Goal: Task Accomplishment & Management: Manage account settings

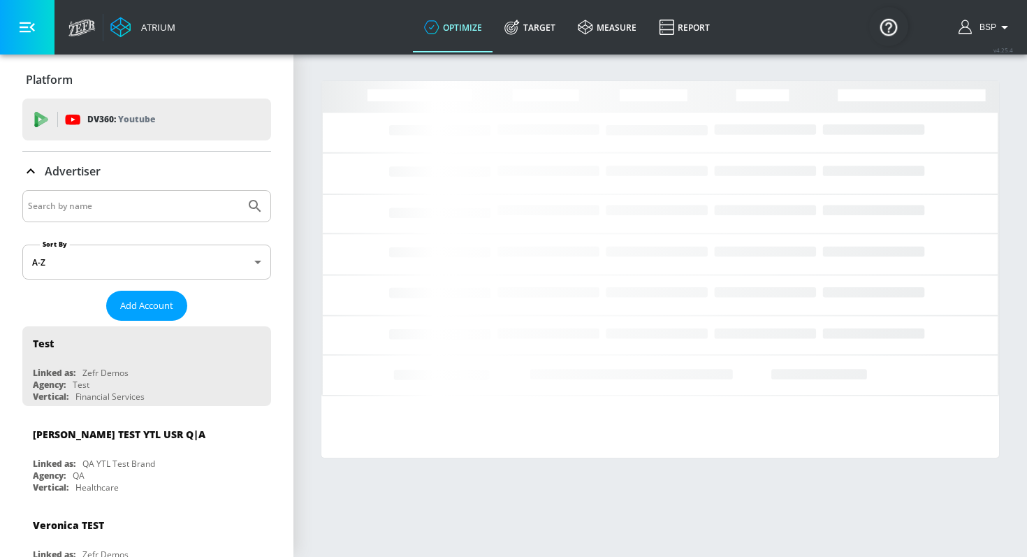
click at [189, 204] on input "Search by name" at bounding box center [134, 206] width 212 height 18
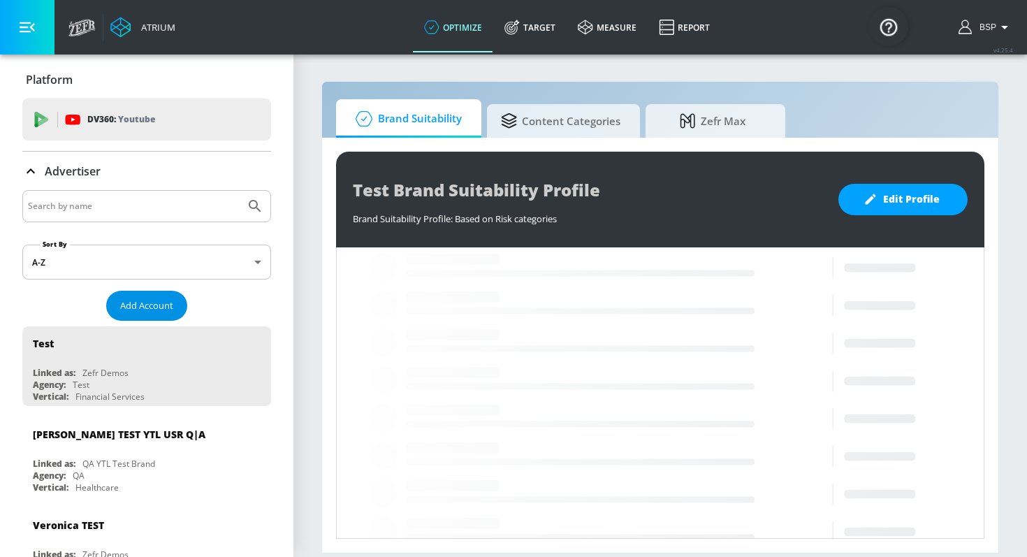
click at [163, 306] on span "Add Account" at bounding box center [146, 306] width 53 height 16
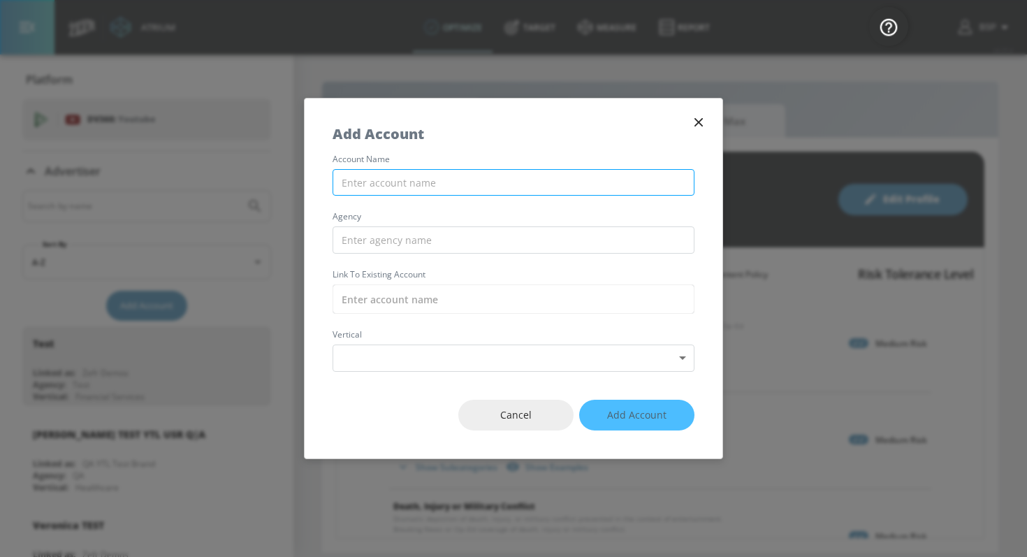
click at [437, 174] on input "text" at bounding box center [513, 182] width 362 height 27
type input "B"
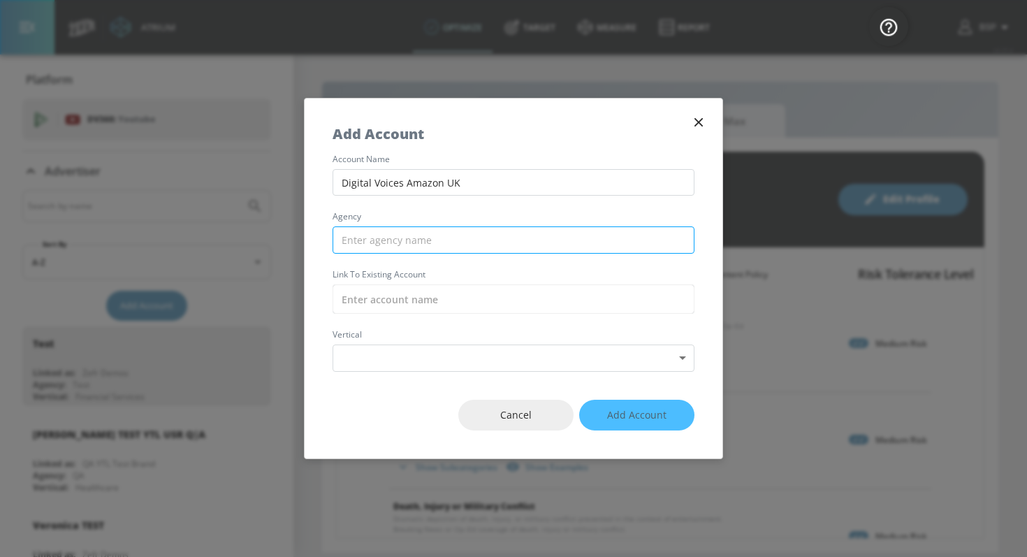
type input "Digital Voices Amazon UK"
click at [409, 239] on input "text" at bounding box center [513, 239] width 362 height 27
type input "D"
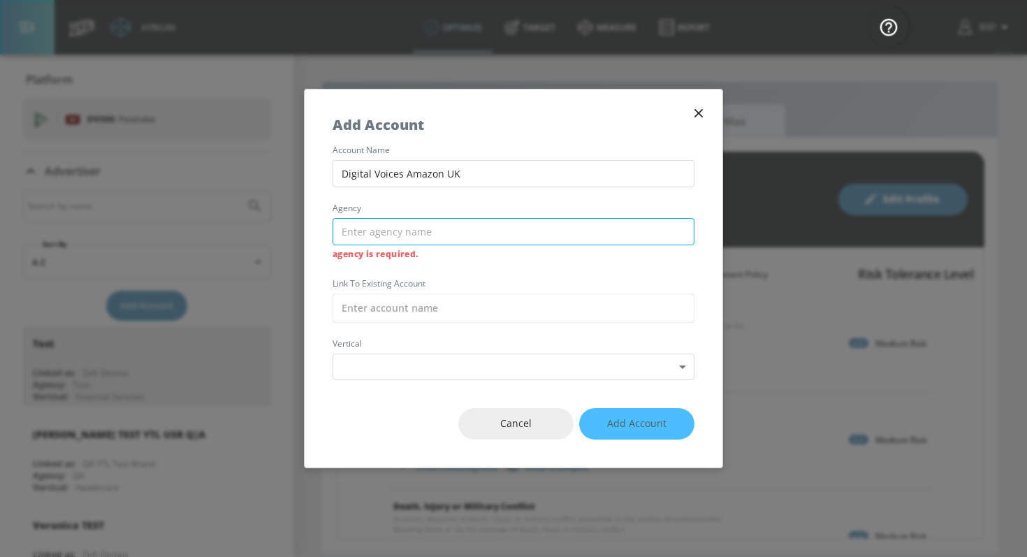
type input "d"
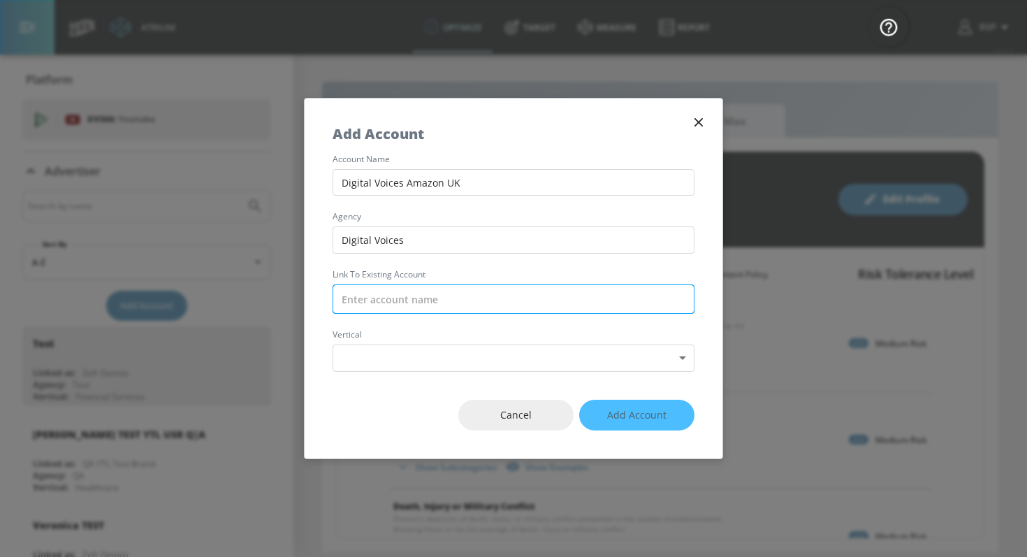
type input "Digital Voices"
click at [416, 293] on input "text" at bounding box center [513, 298] width 362 height 29
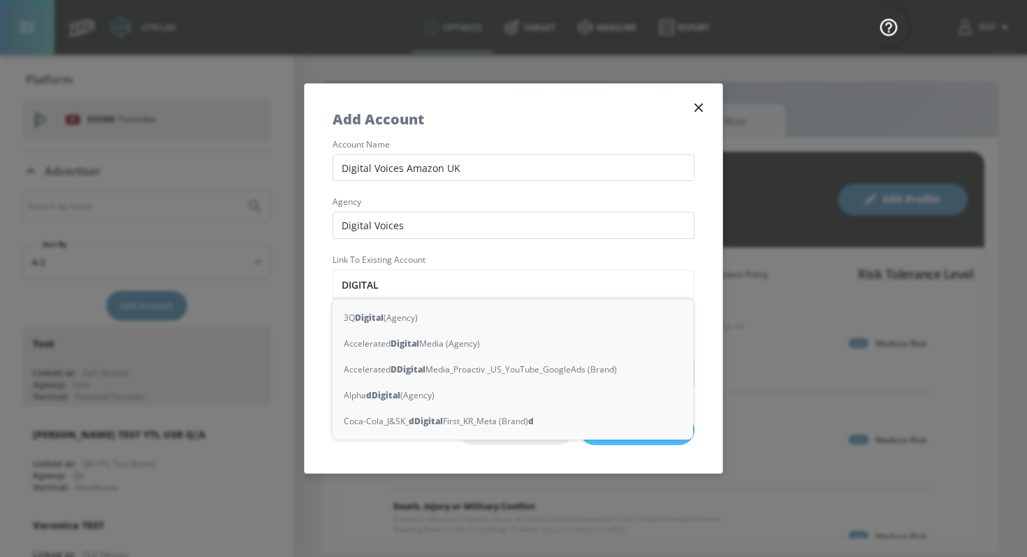
type input "DIGITAL V"
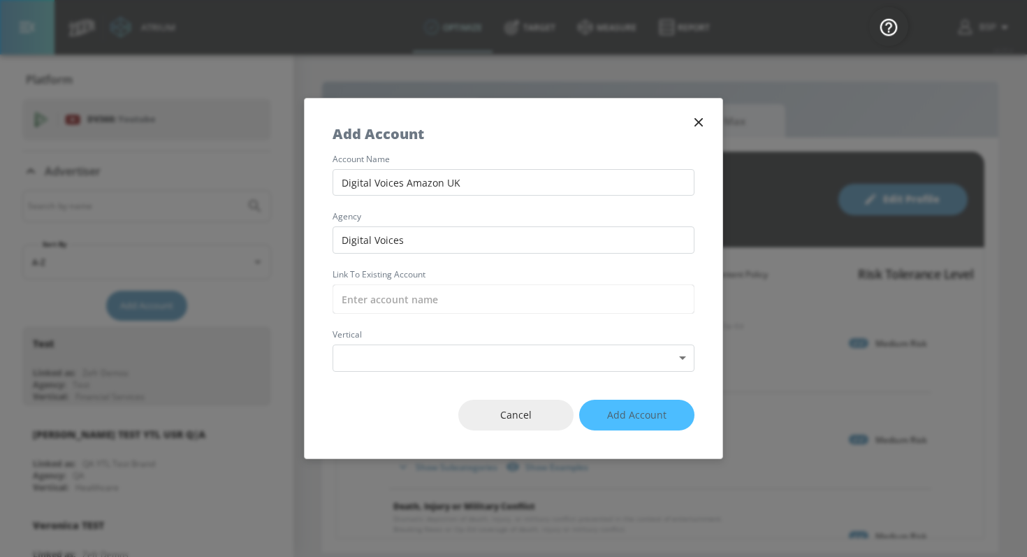
type input "V"
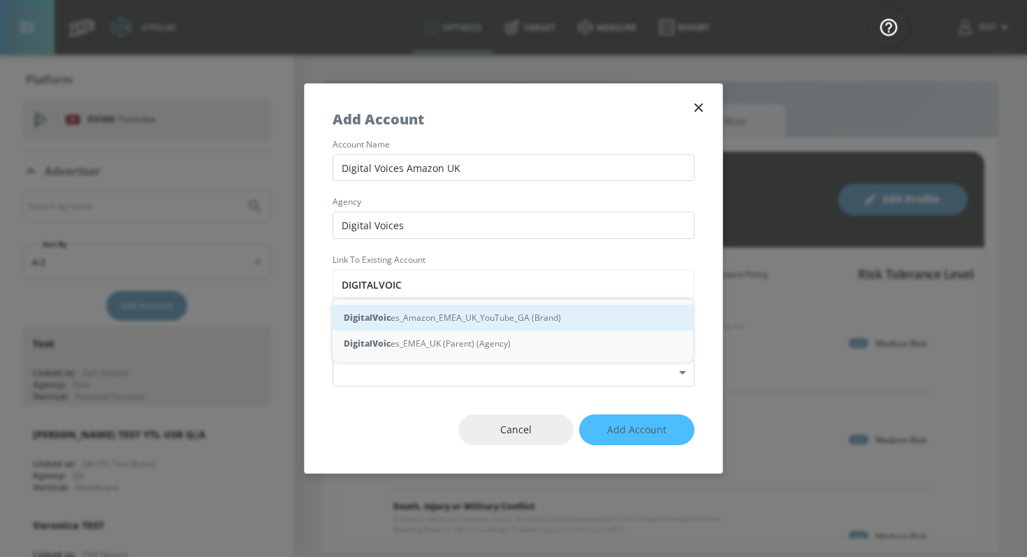
click at [431, 314] on div "DigitalVoic es_Amazon_EMEA_UK_YouTube_GA (Brand)" at bounding box center [512, 318] width 360 height 26
type input "DigitalVoices_Amazon_EMEA_UK_YouTube_GA (Brand)"
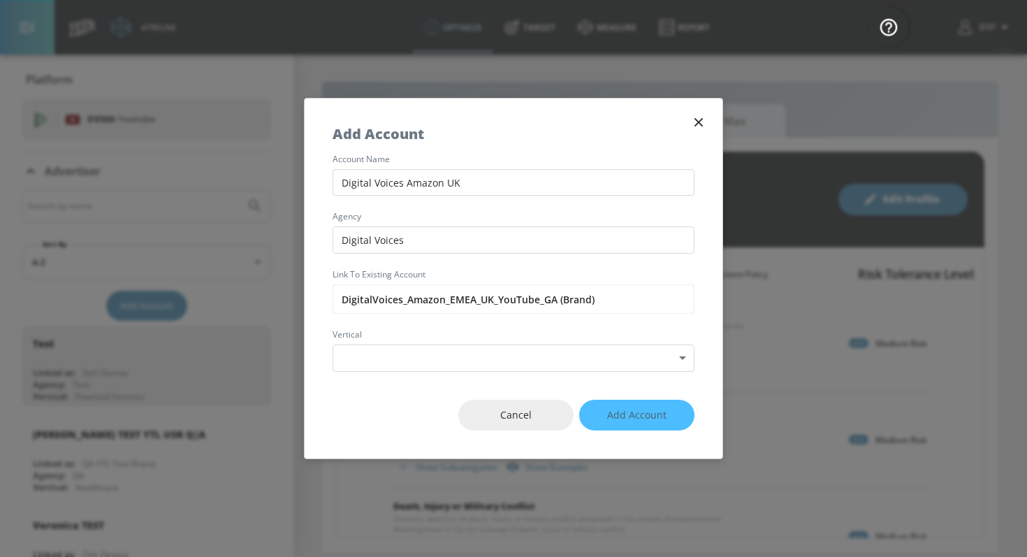
click at [450, 342] on div "account name Digital Voices Amazon UK agency Digital Voices Link to Existing Ac…" at bounding box center [514, 263] width 418 height 217
click at [450, 351] on body "Atrium optimize Target measure Report optimize Target measure Report v 4.25.4 B…" at bounding box center [513, 278] width 1027 height 557
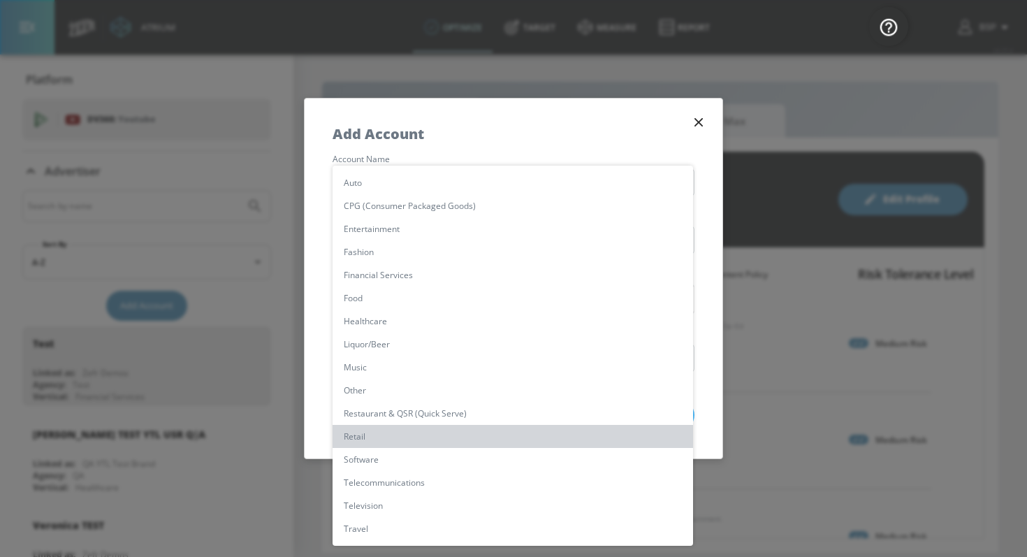
click at [397, 432] on li "Retail" at bounding box center [512, 436] width 360 height 23
type input "[object Object]"
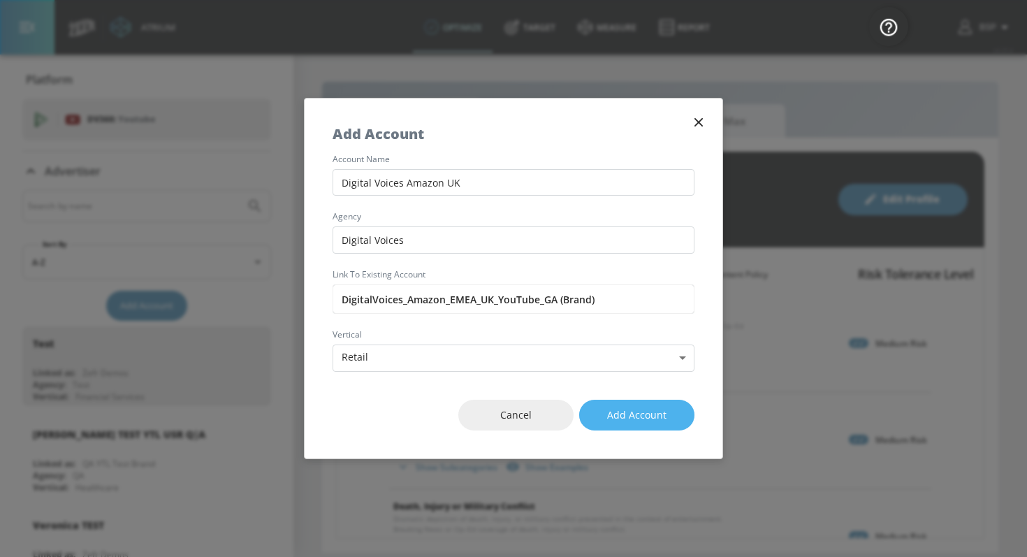
click at [627, 406] on button "Add Account" at bounding box center [636, 414] width 115 height 31
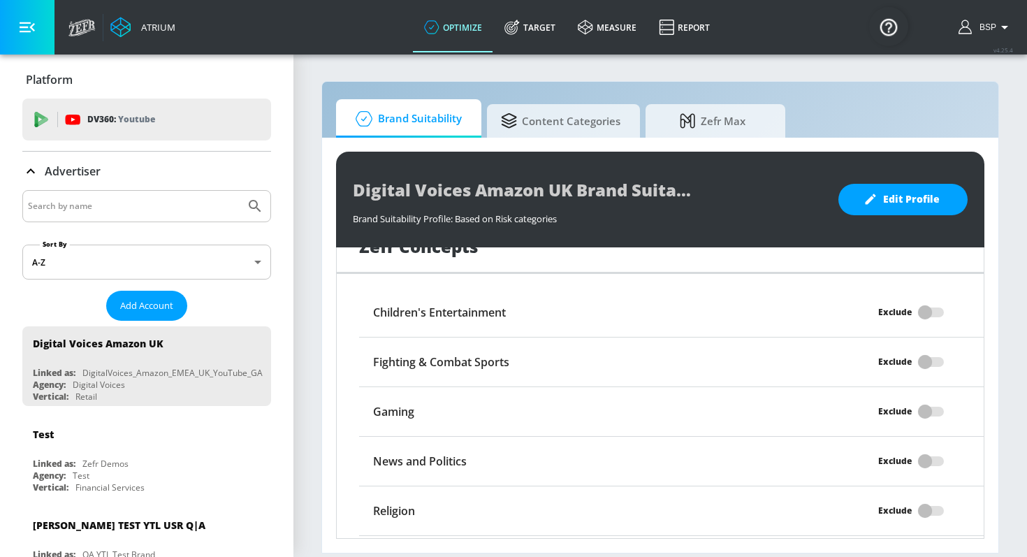
scroll to position [1305, 0]
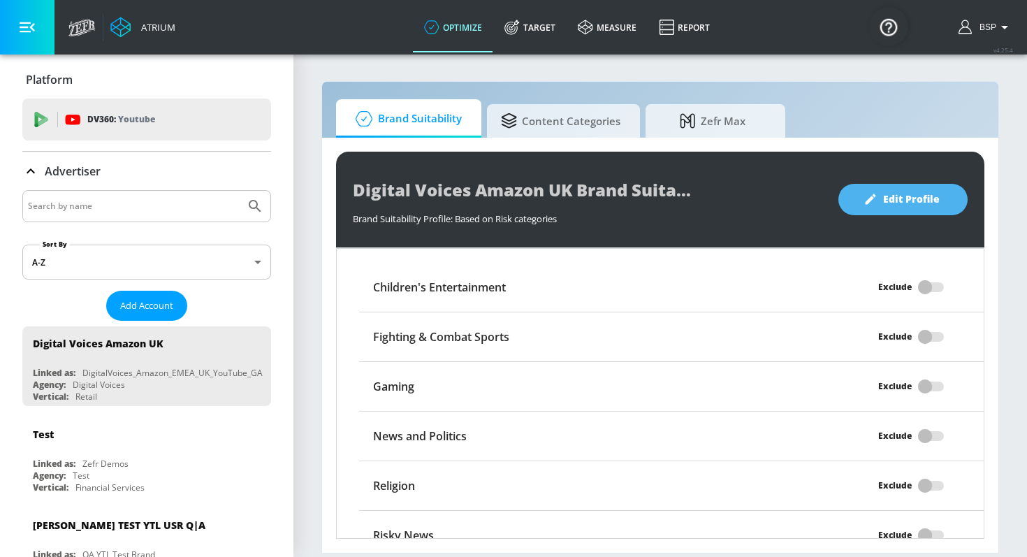
click at [853, 199] on button "Edit Profile" at bounding box center [902, 199] width 129 height 31
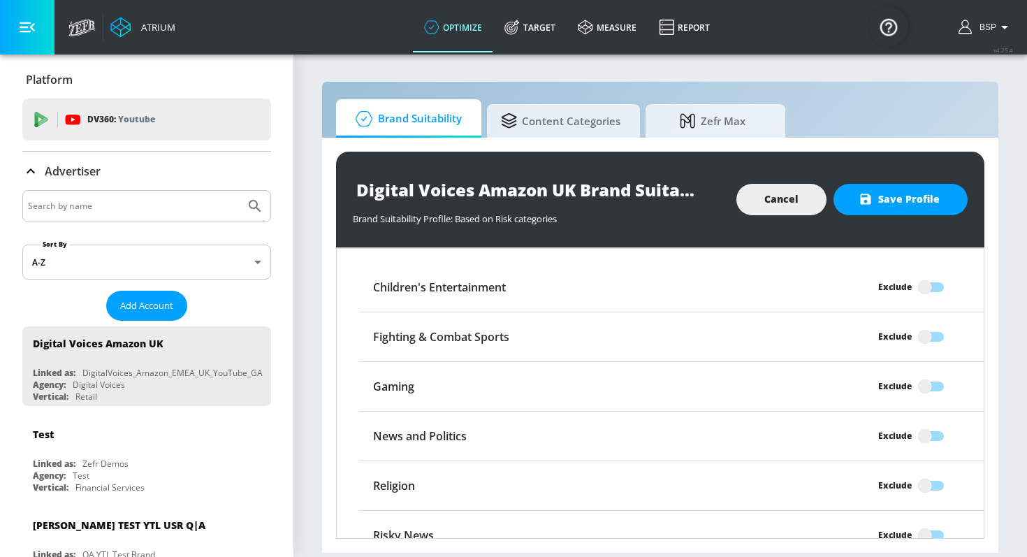
click at [933, 522] on input "Exclude" at bounding box center [925, 535] width 80 height 27
checkbox input "true"
click at [928, 472] on input "Exclude" at bounding box center [925, 485] width 80 height 27
checkbox input "true"
click at [924, 423] on input "Exclude" at bounding box center [925, 436] width 80 height 27
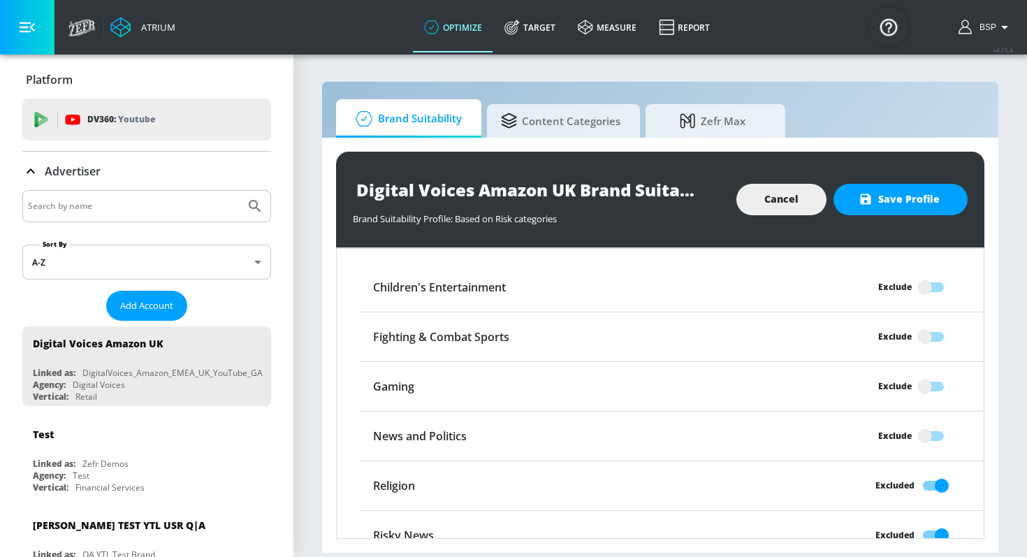
checkbox input "true"
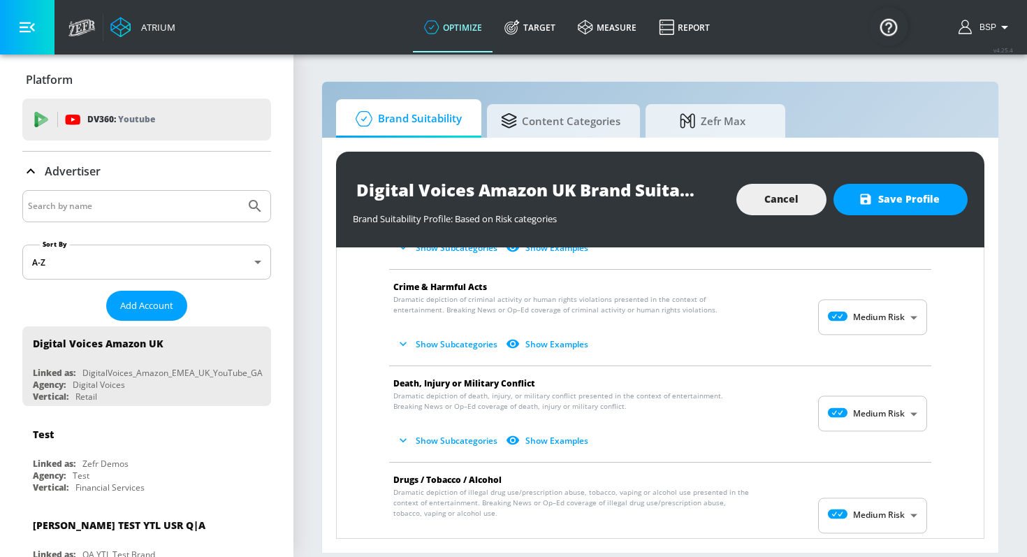
scroll to position [0, 0]
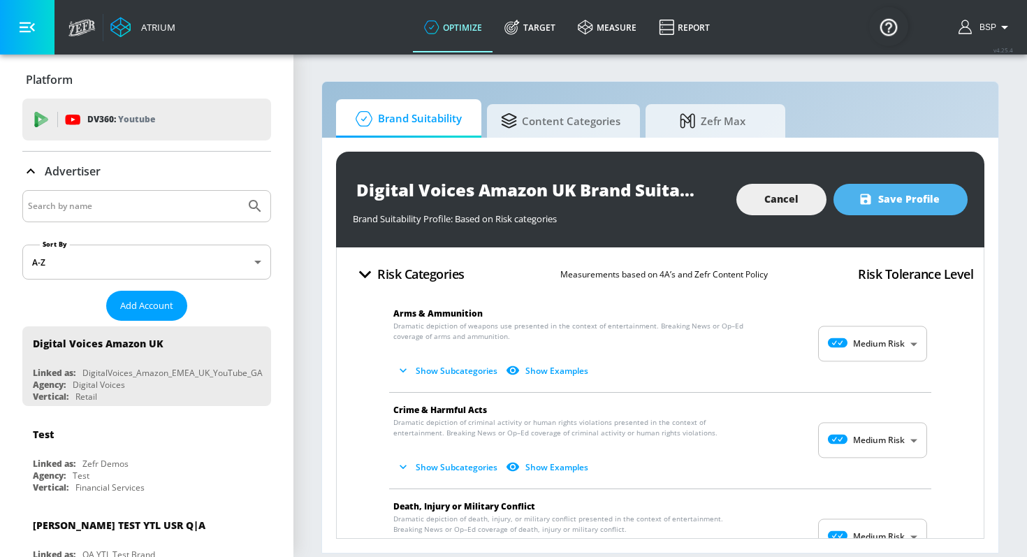
click at [908, 211] on button "Save Profile" at bounding box center [900, 199] width 134 height 31
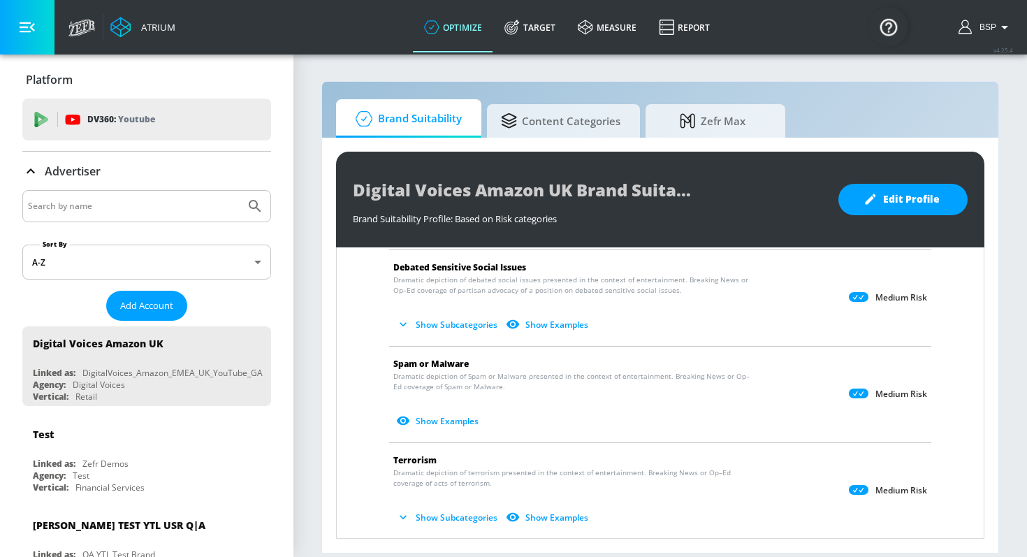
scroll to position [1092, 0]
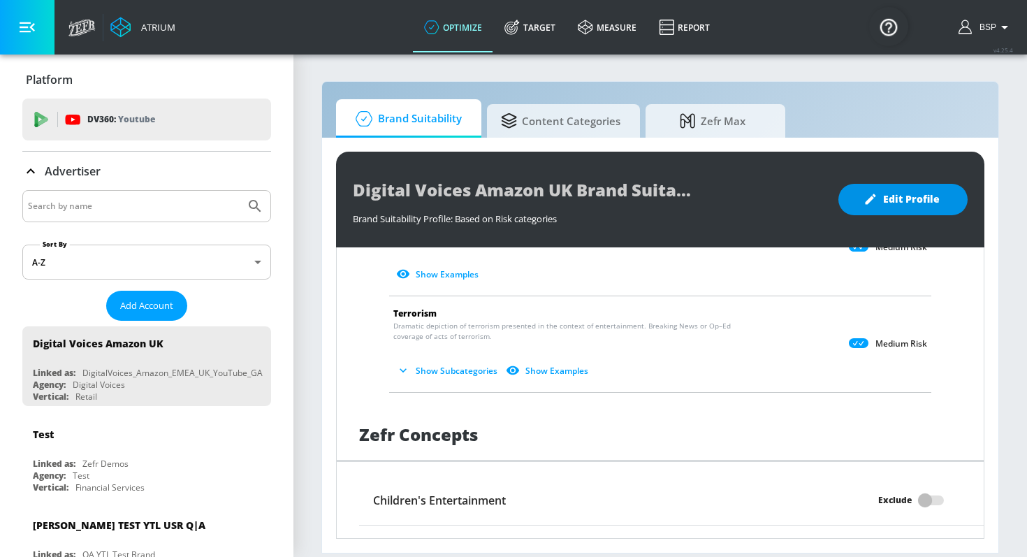
click at [904, 207] on span "Edit Profile" at bounding box center [902, 199] width 73 height 17
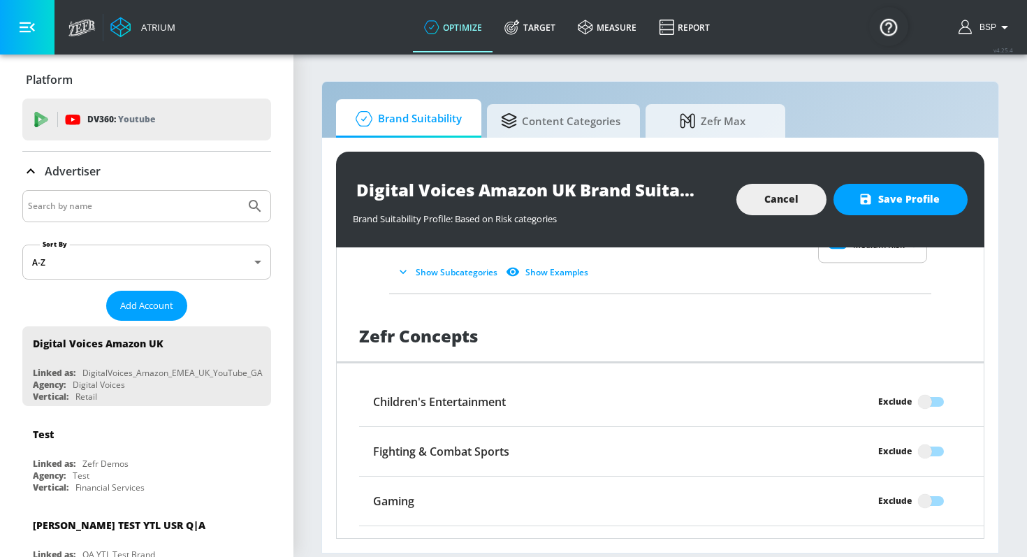
scroll to position [1305, 0]
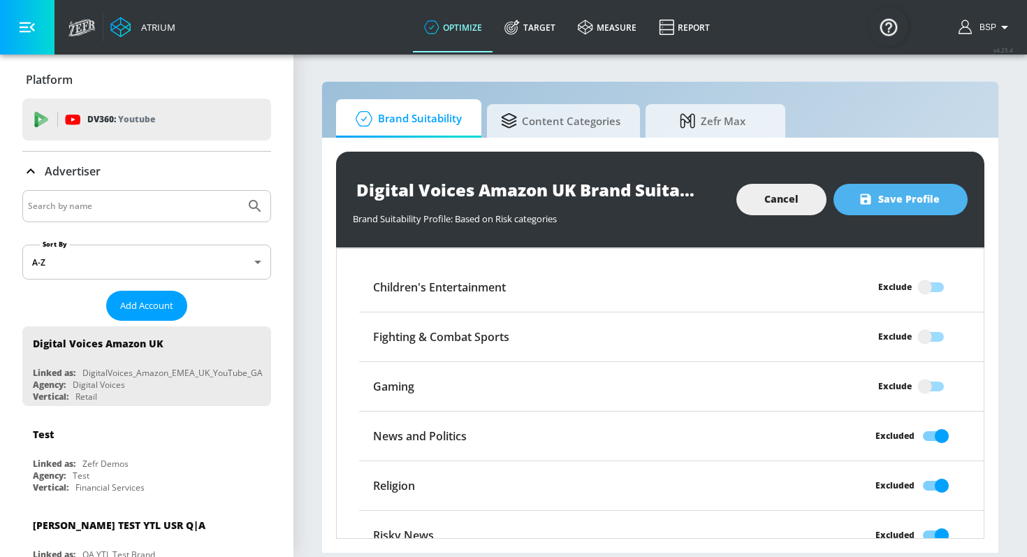
click at [912, 195] on span "Save Profile" at bounding box center [900, 199] width 78 height 17
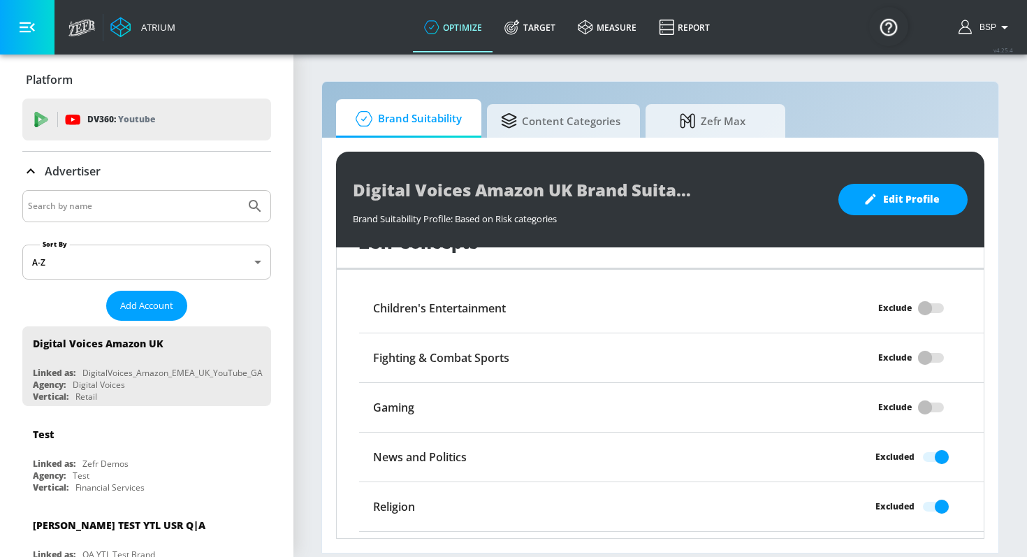
scroll to position [1282, 0]
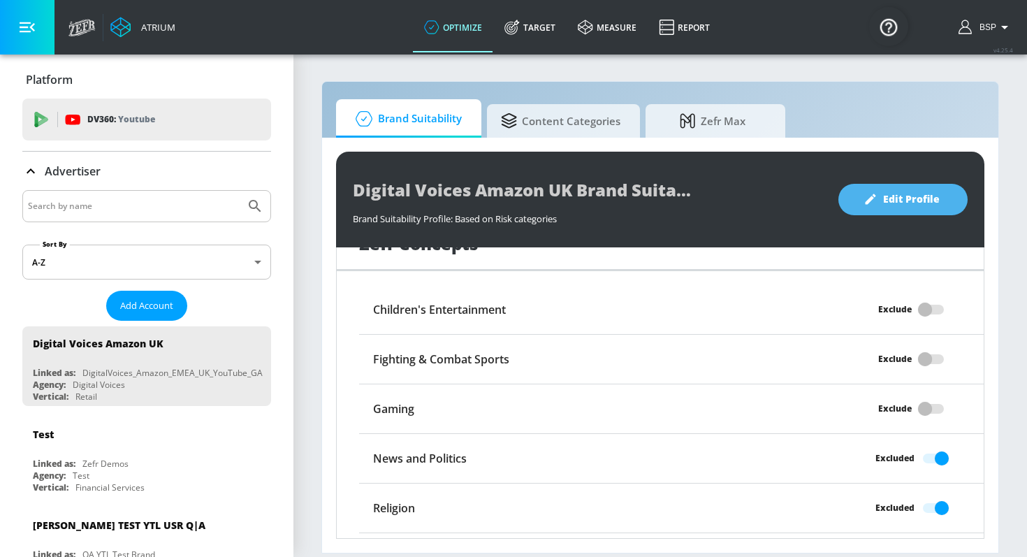
click at [918, 208] on button "Edit Profile" at bounding box center [902, 199] width 129 height 31
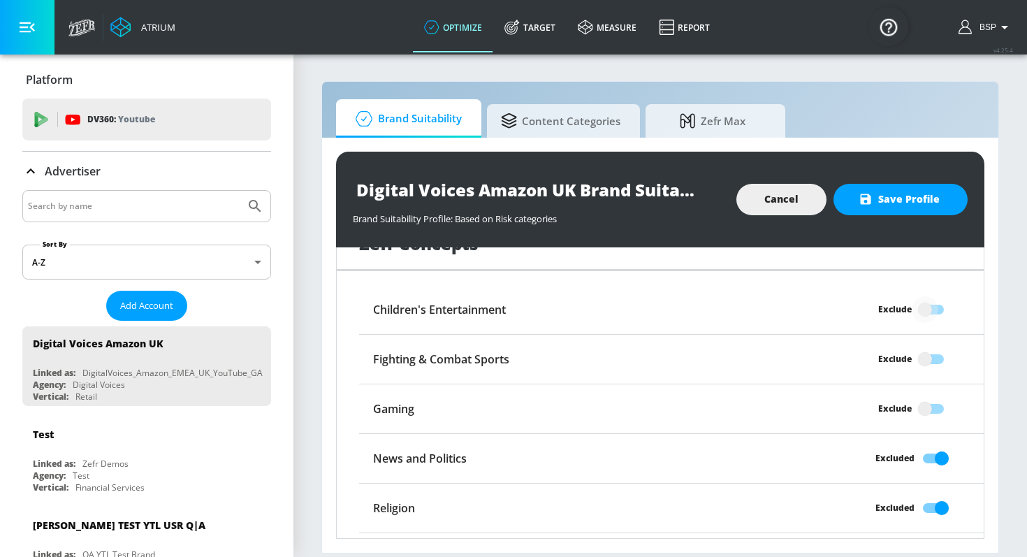
click at [926, 296] on input "Exclude" at bounding box center [925, 309] width 80 height 27
checkbox input "true"
click at [893, 189] on button "Save Profile" at bounding box center [900, 199] width 134 height 31
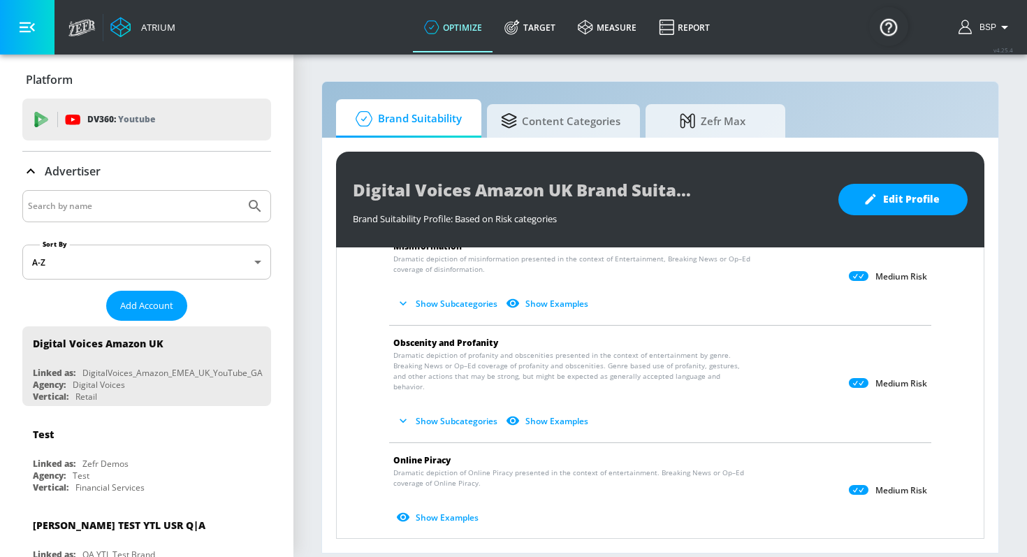
scroll to position [0, 0]
